Goal: Information Seeking & Learning: Find specific fact

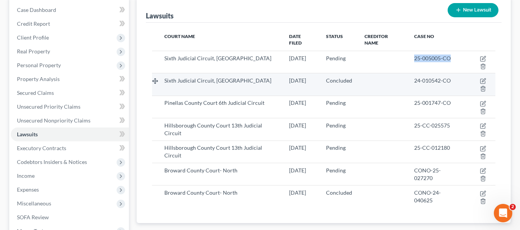
scroll to position [77, 0]
drag, startPoint x: 413, startPoint y: 81, endPoint x: 458, endPoint y: 89, distance: 45.7
click at [458, 89] on td "24-010542-CO" at bounding box center [436, 84] width 56 height 22
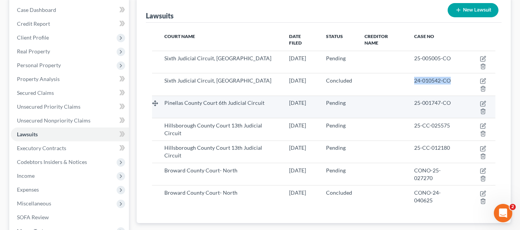
click at [415, 108] on td "25-001747-CO" at bounding box center [436, 107] width 56 height 22
drag, startPoint x: 417, startPoint y: 105, endPoint x: 462, endPoint y: 109, distance: 45.6
click at [462, 109] on td "25-001747-CO" at bounding box center [436, 107] width 56 height 22
copy span "25-001747-CO"
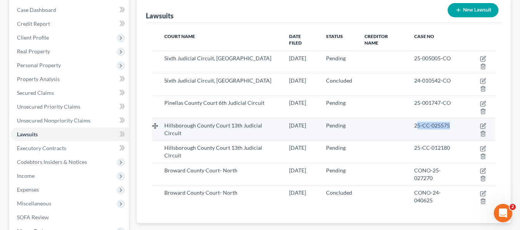
drag, startPoint x: 416, startPoint y: 127, endPoint x: 423, endPoint y: 130, distance: 7.1
click at [455, 134] on td "25-CC-025575" at bounding box center [436, 129] width 56 height 22
click at [420, 130] on td "25-CC-025575" at bounding box center [436, 129] width 56 height 22
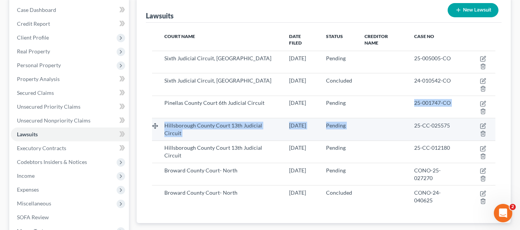
drag, startPoint x: 378, startPoint y: 128, endPoint x: 383, endPoint y: 123, distance: 7.6
click at [383, 123] on tbody "Sixth Judicial Circuit, [GEOGRAPHIC_DATA] [DATE] Pending 25-005005-CO Sixth Jud…" at bounding box center [323, 129] width 343 height 157
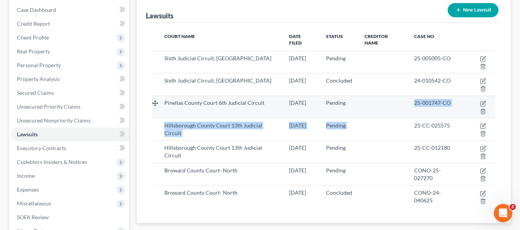
click at [414, 106] on span "25-001747-CO" at bounding box center [432, 103] width 37 height 7
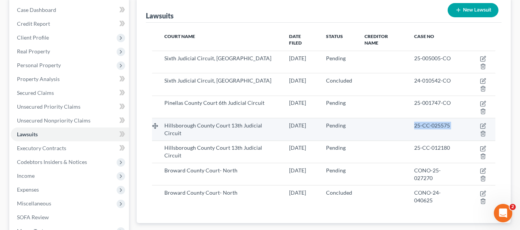
drag, startPoint x: 416, startPoint y: 130, endPoint x: 466, endPoint y: 128, distance: 50.4
click at [466, 128] on tr "Hillsborough County Court 13th Judicial Circuit [DATE] Pending 25-CC-025575" at bounding box center [323, 129] width 343 height 22
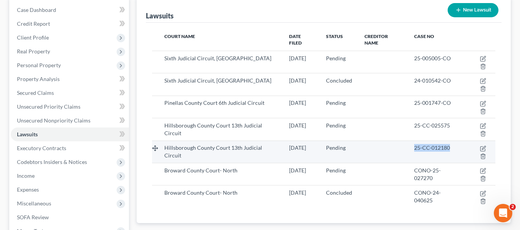
drag, startPoint x: 418, startPoint y: 147, endPoint x: 451, endPoint y: 149, distance: 33.1
click at [451, 149] on div "25-CC-012180" at bounding box center [435, 148] width 43 height 8
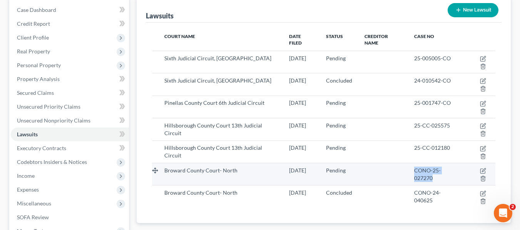
drag, startPoint x: 419, startPoint y: 167, endPoint x: 435, endPoint y: 177, distance: 18.7
click at [435, 177] on td "CONO-25-027270" at bounding box center [436, 174] width 56 height 22
copy span "CONO-25-027270"
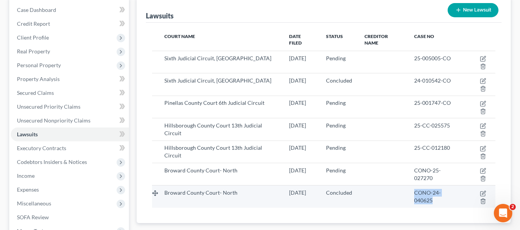
drag, startPoint x: 418, startPoint y: 189, endPoint x: 446, endPoint y: 200, distance: 30.8
click at [446, 200] on td "CONO-24-040625" at bounding box center [436, 197] width 56 height 22
copy span "CONO-24-040625"
